Goal: Task Accomplishment & Management: Manage account settings

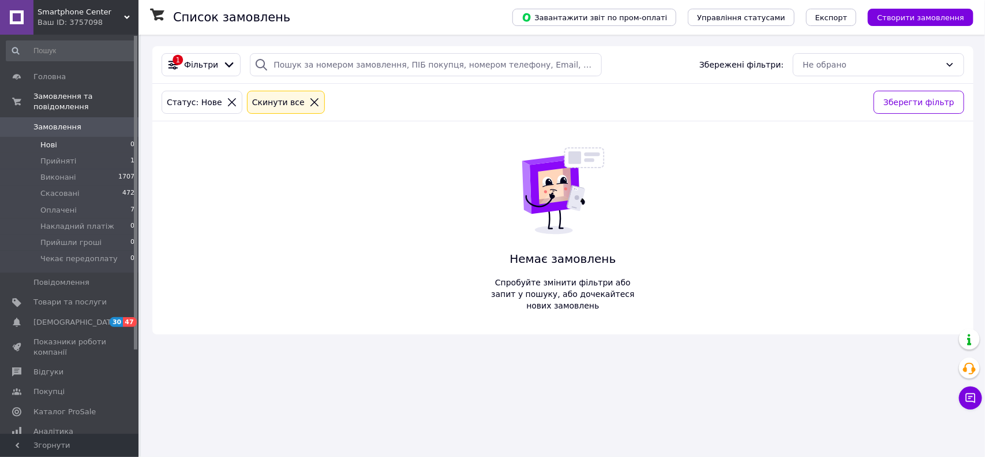
click at [52, 156] on span "Прийняті" at bounding box center [58, 161] width 36 height 10
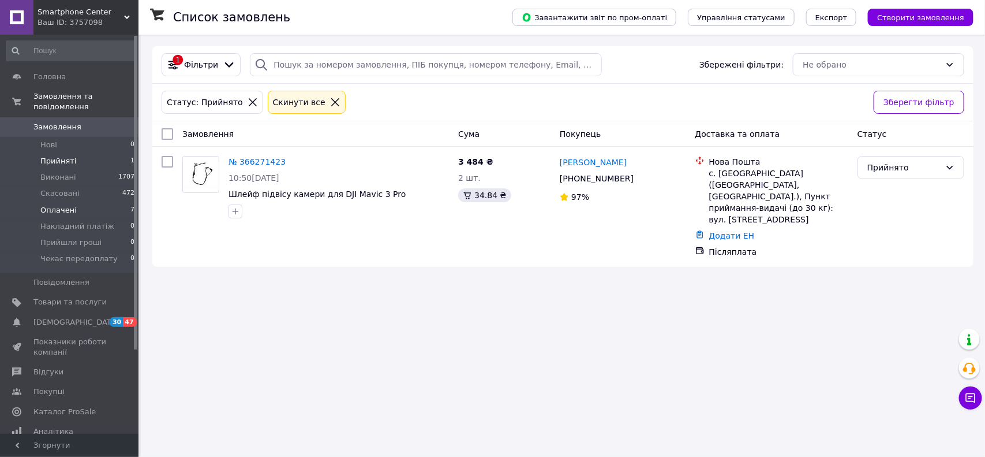
click at [75, 202] on li "Оплачені 7" at bounding box center [70, 210] width 141 height 16
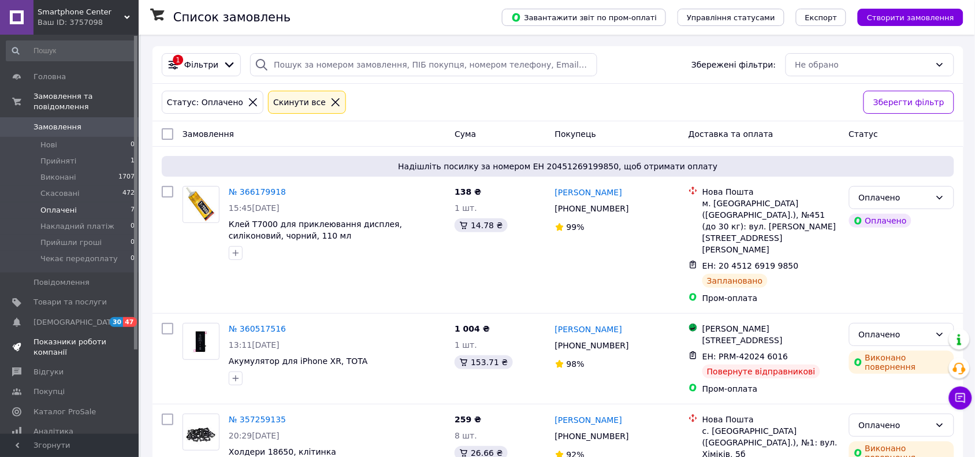
click at [52, 332] on link "Показники роботи компанії" at bounding box center [70, 347] width 141 height 30
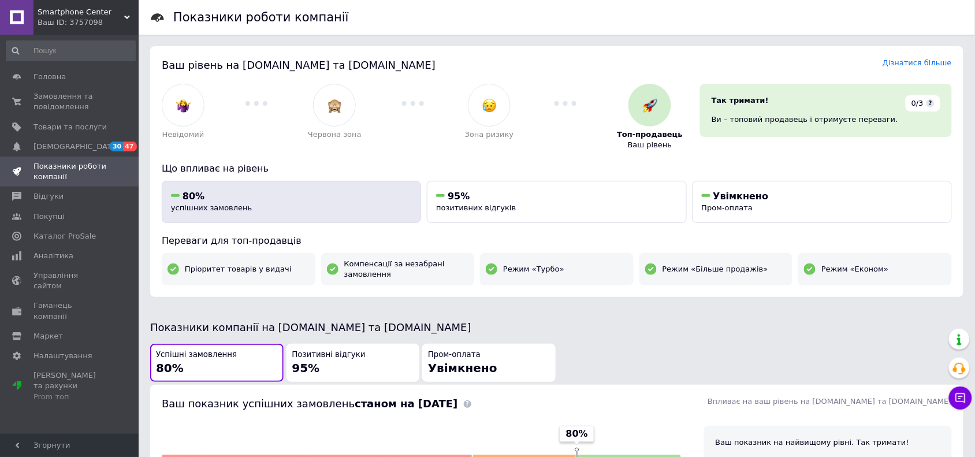
click at [235, 199] on div "80%" at bounding box center [291, 196] width 241 height 13
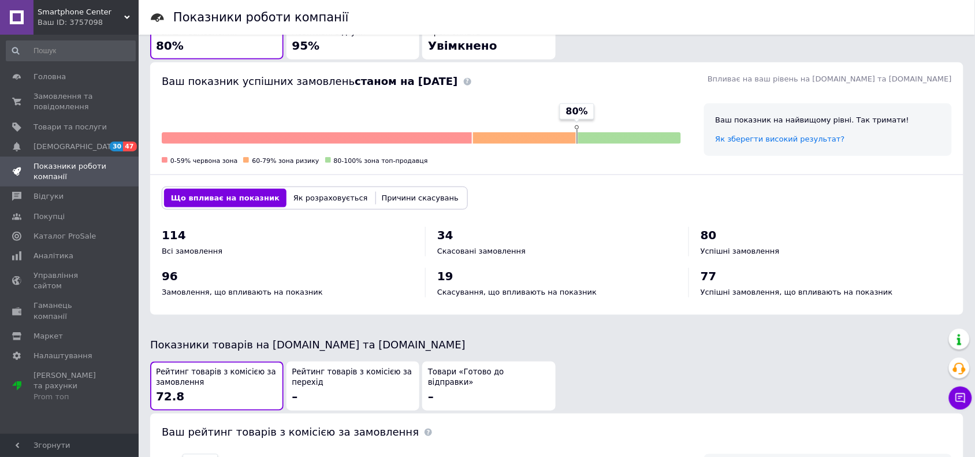
scroll to position [342, 0]
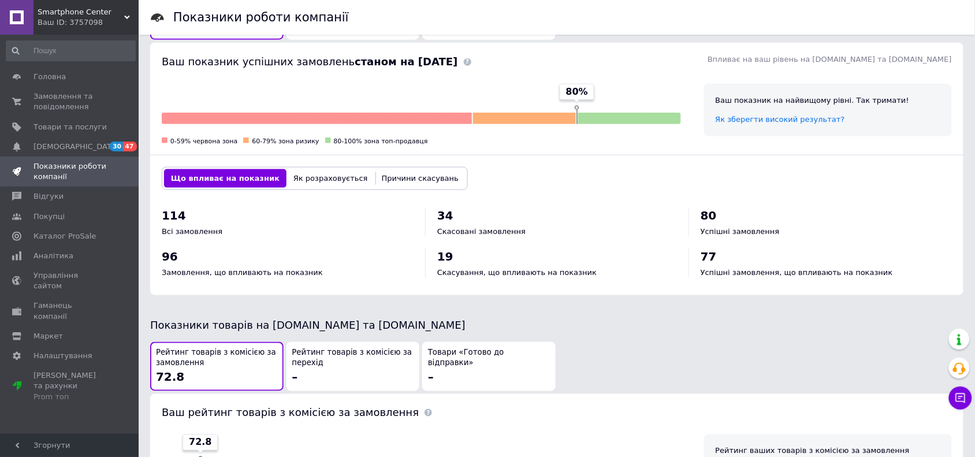
click at [300, 185] on button "Як розраховується" at bounding box center [330, 178] width 88 height 18
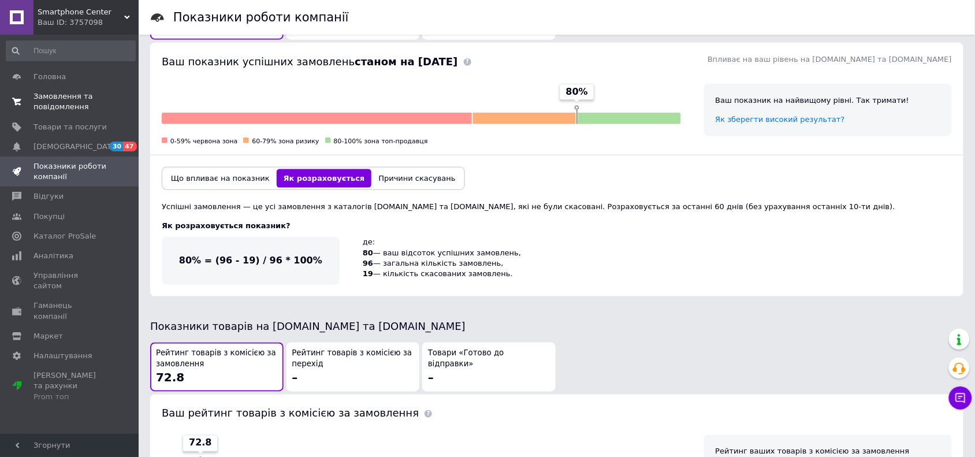
click at [44, 114] on link "Замовлення та повідомлення 0 0" at bounding box center [70, 102] width 141 height 30
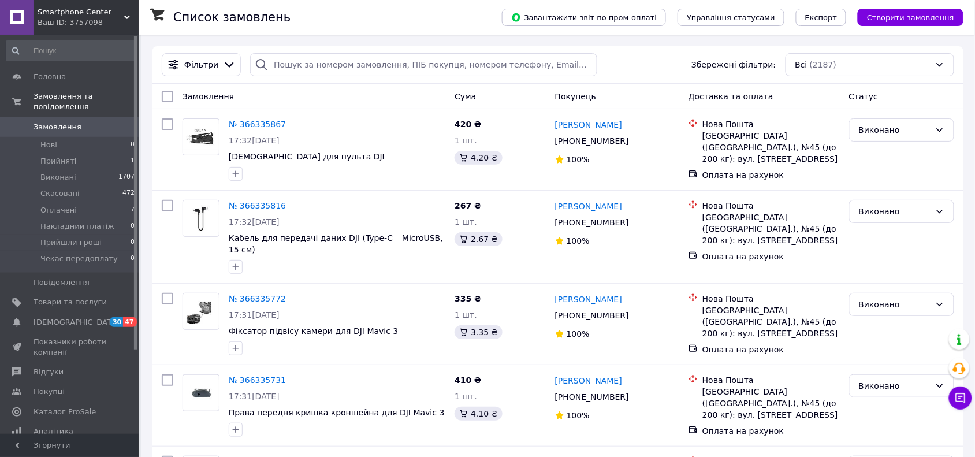
click at [604, 78] on div "Фільтри Збережені фільтри: Всі (2187)" at bounding box center [557, 65] width 811 height 38
click at [53, 188] on span "Скасовані" at bounding box center [59, 193] width 39 height 10
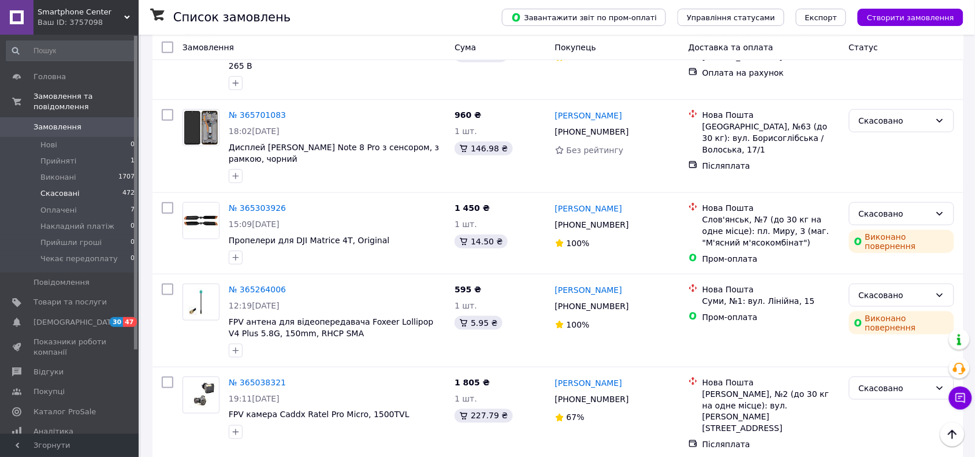
scroll to position [229, 0]
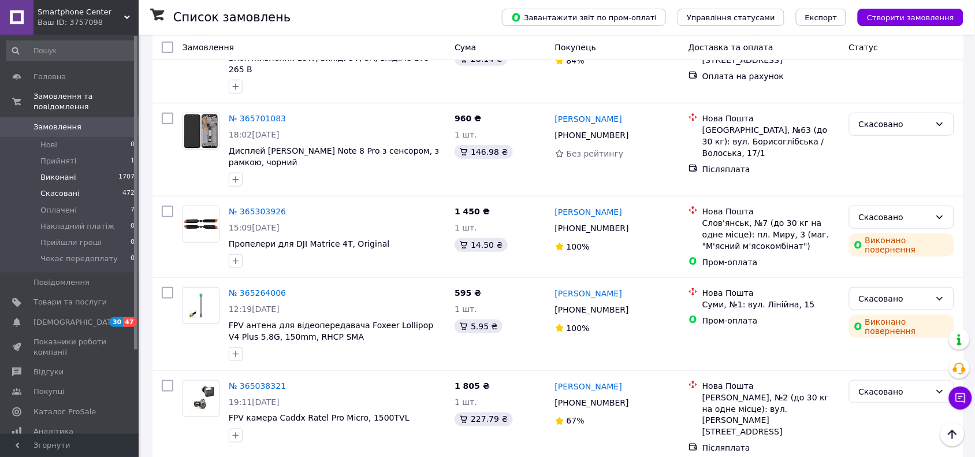
click at [43, 172] on span "Виконані" at bounding box center [58, 177] width 36 height 10
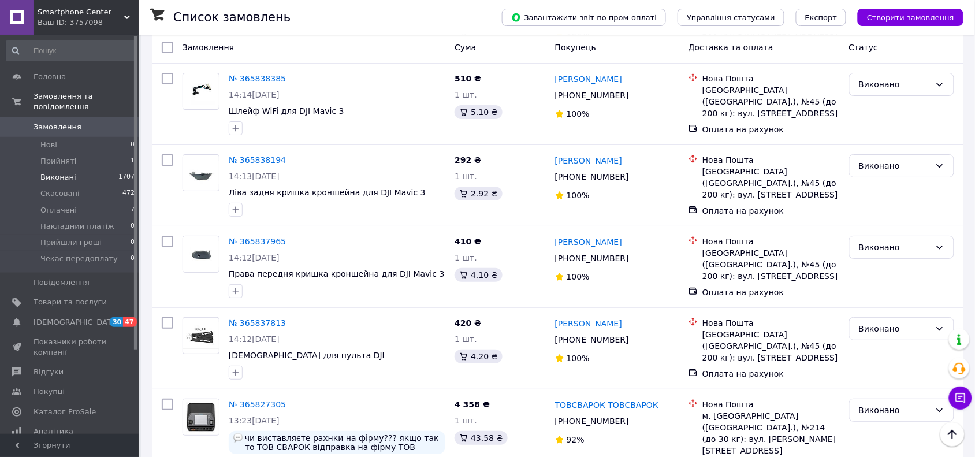
scroll to position [1428, 0]
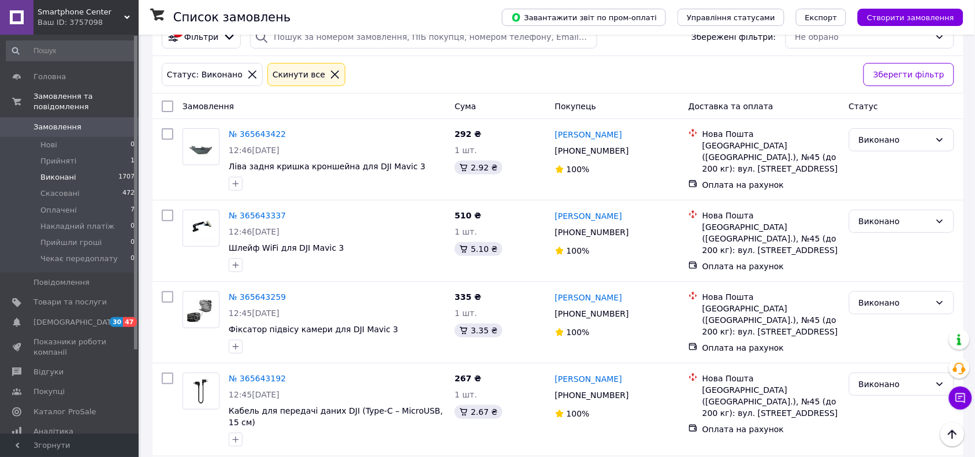
scroll to position [21, 0]
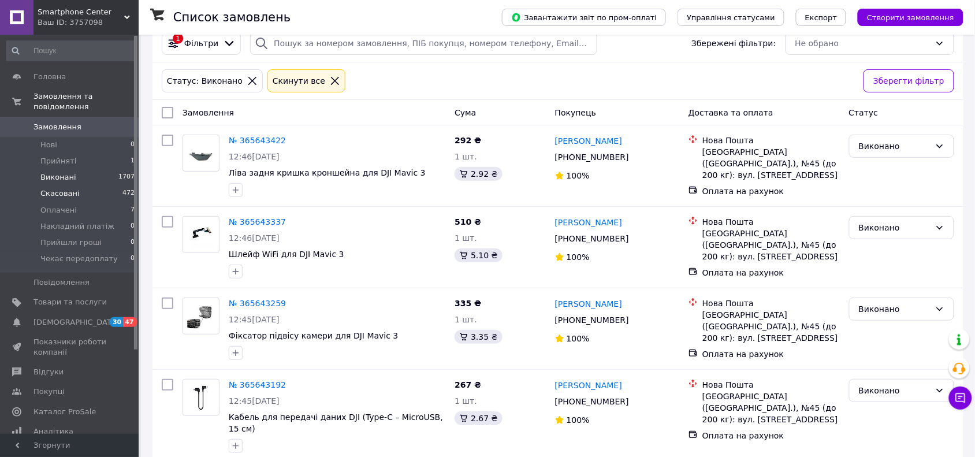
click at [42, 188] on span "Скасовані" at bounding box center [59, 193] width 39 height 10
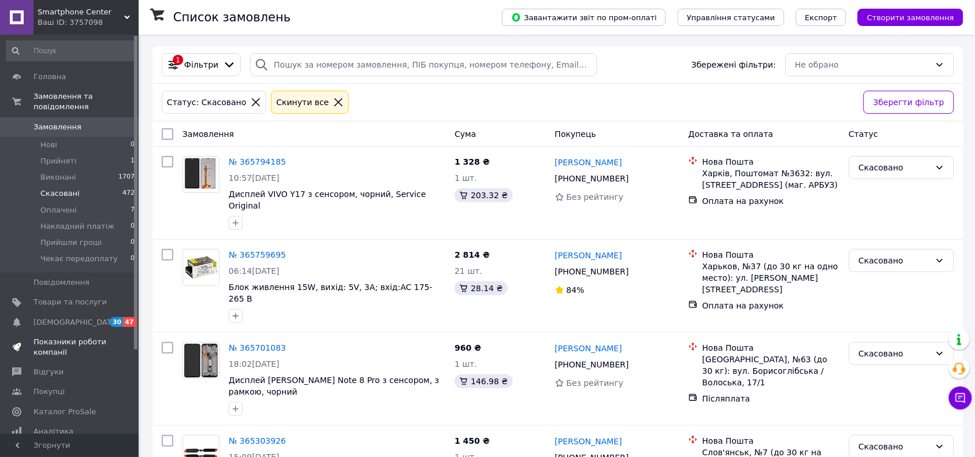
click at [47, 350] on link "Показники роботи компанії" at bounding box center [70, 347] width 141 height 30
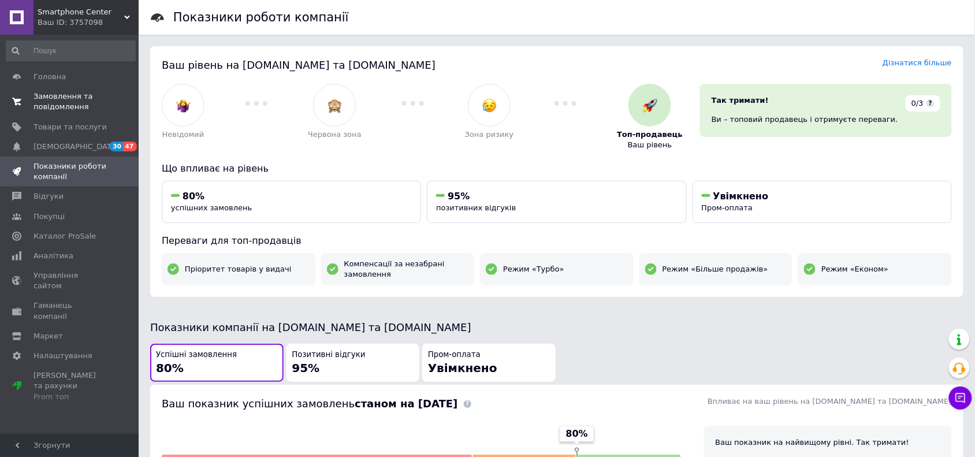
click at [70, 93] on span "Замовлення та повідомлення" at bounding box center [69, 101] width 73 height 21
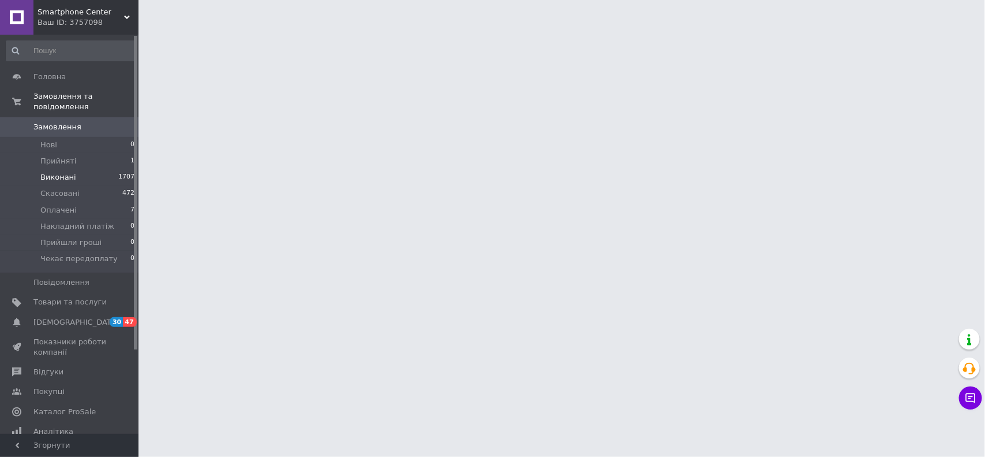
click at [45, 172] on span "Виконані" at bounding box center [58, 177] width 36 height 10
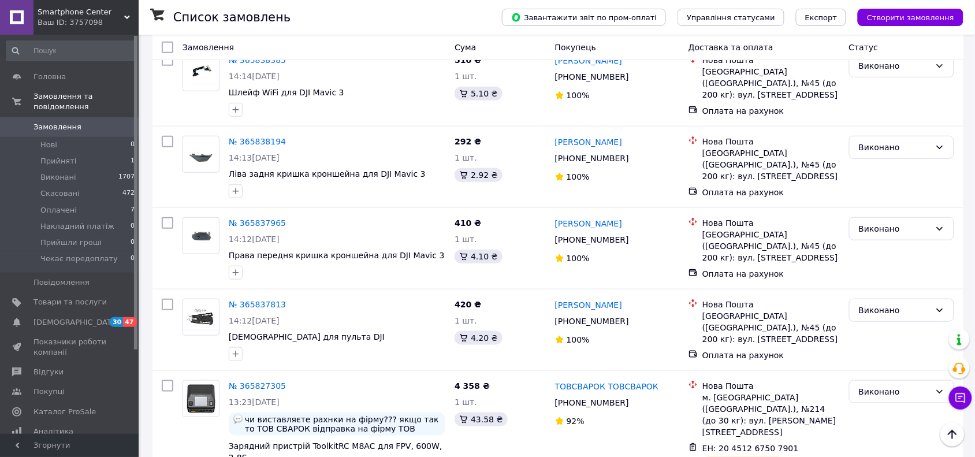
scroll to position [1462, 0]
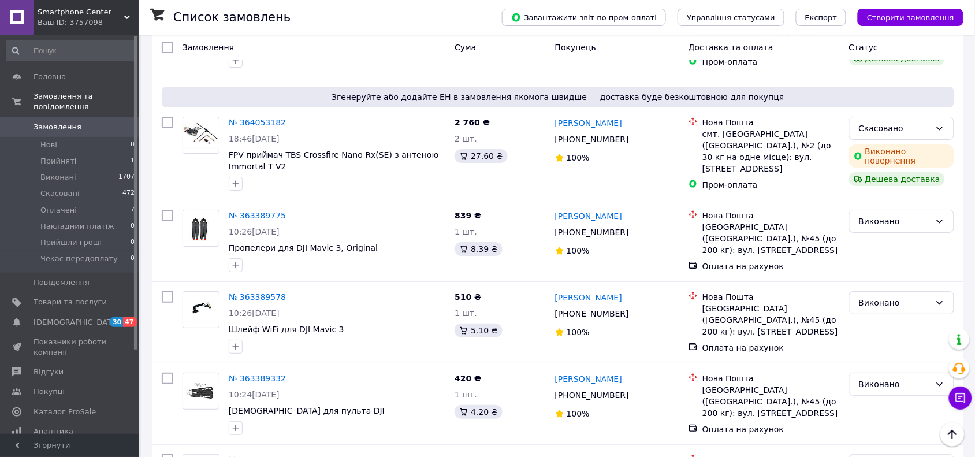
scroll to position [1446, 0]
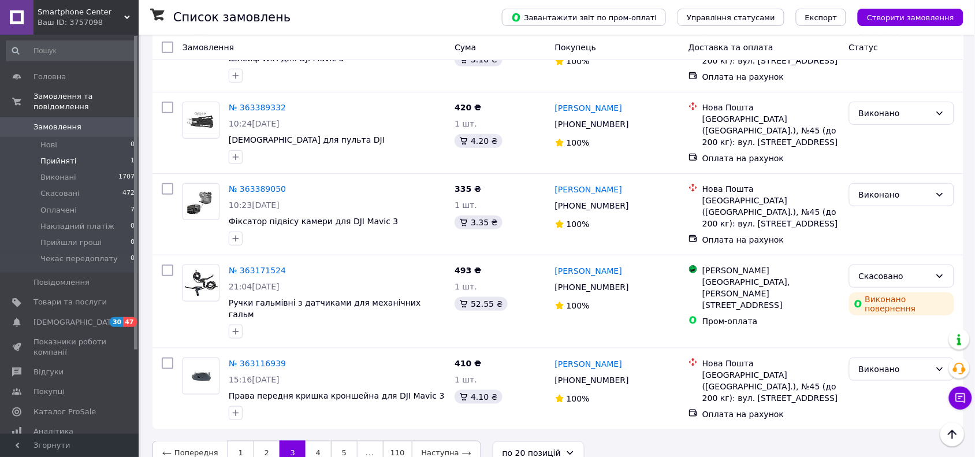
click at [61, 156] on span "Прийняті" at bounding box center [58, 161] width 36 height 10
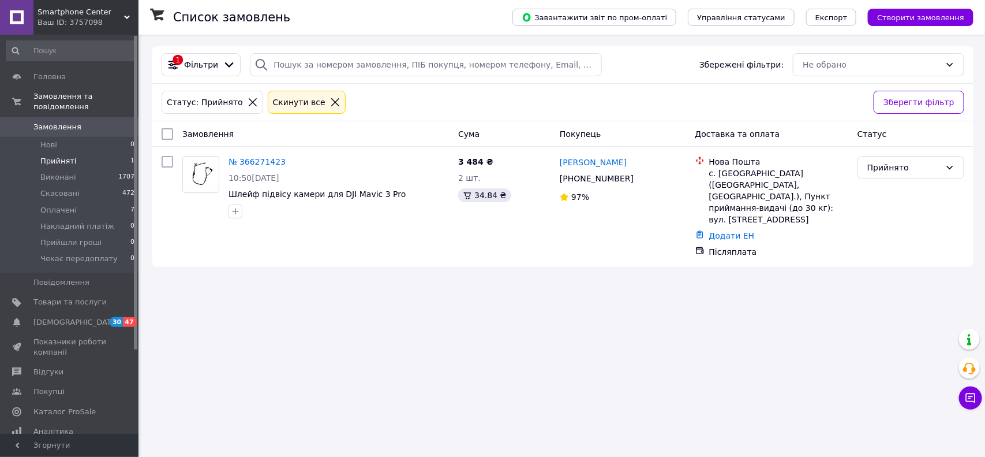
click at [55, 140] on span "Нові" at bounding box center [48, 145] width 17 height 10
